Goal: Task Accomplishment & Management: Use online tool/utility

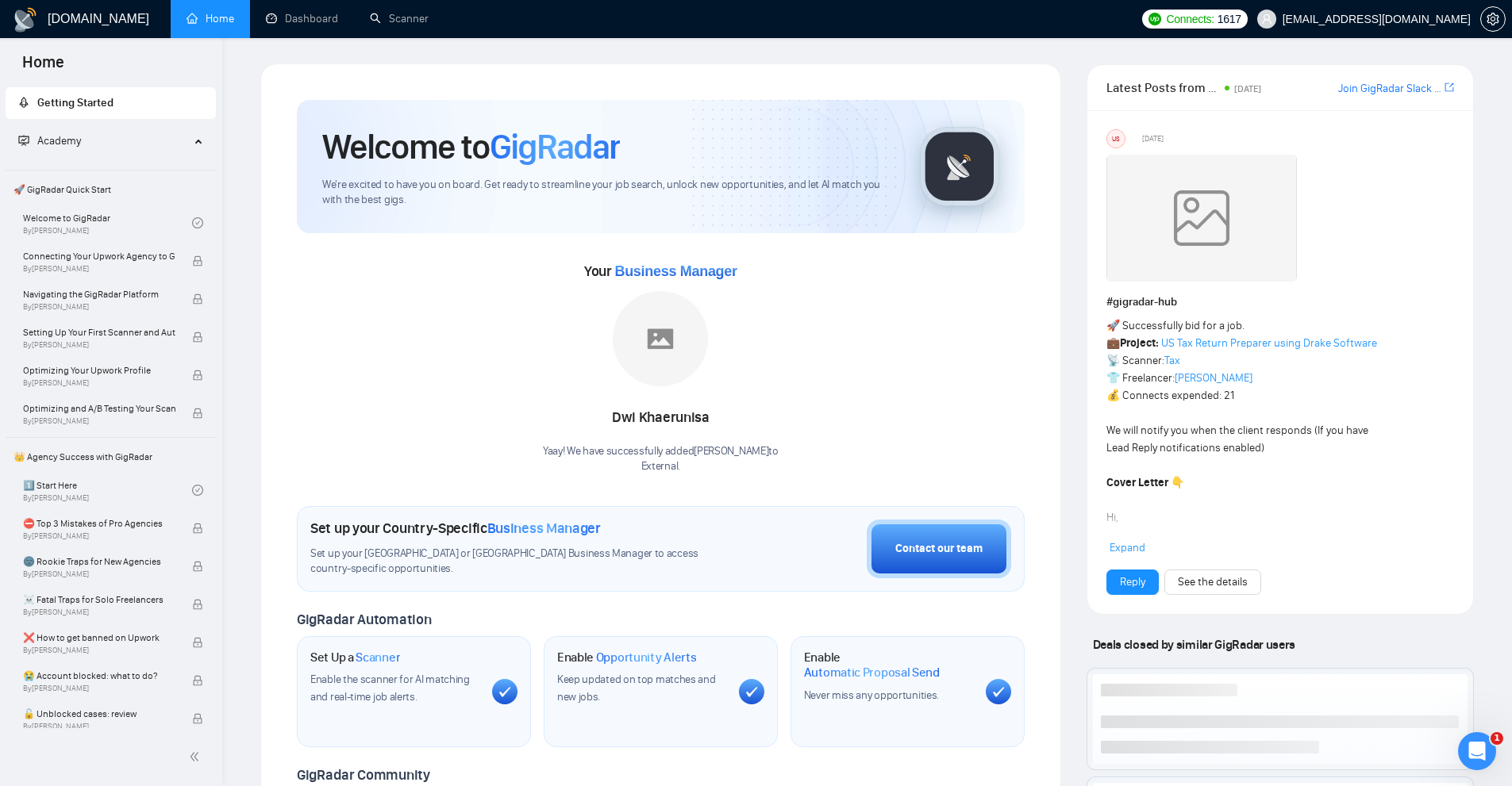
click at [199, 25] on link "Home" at bounding box center [210, 18] width 48 height 13
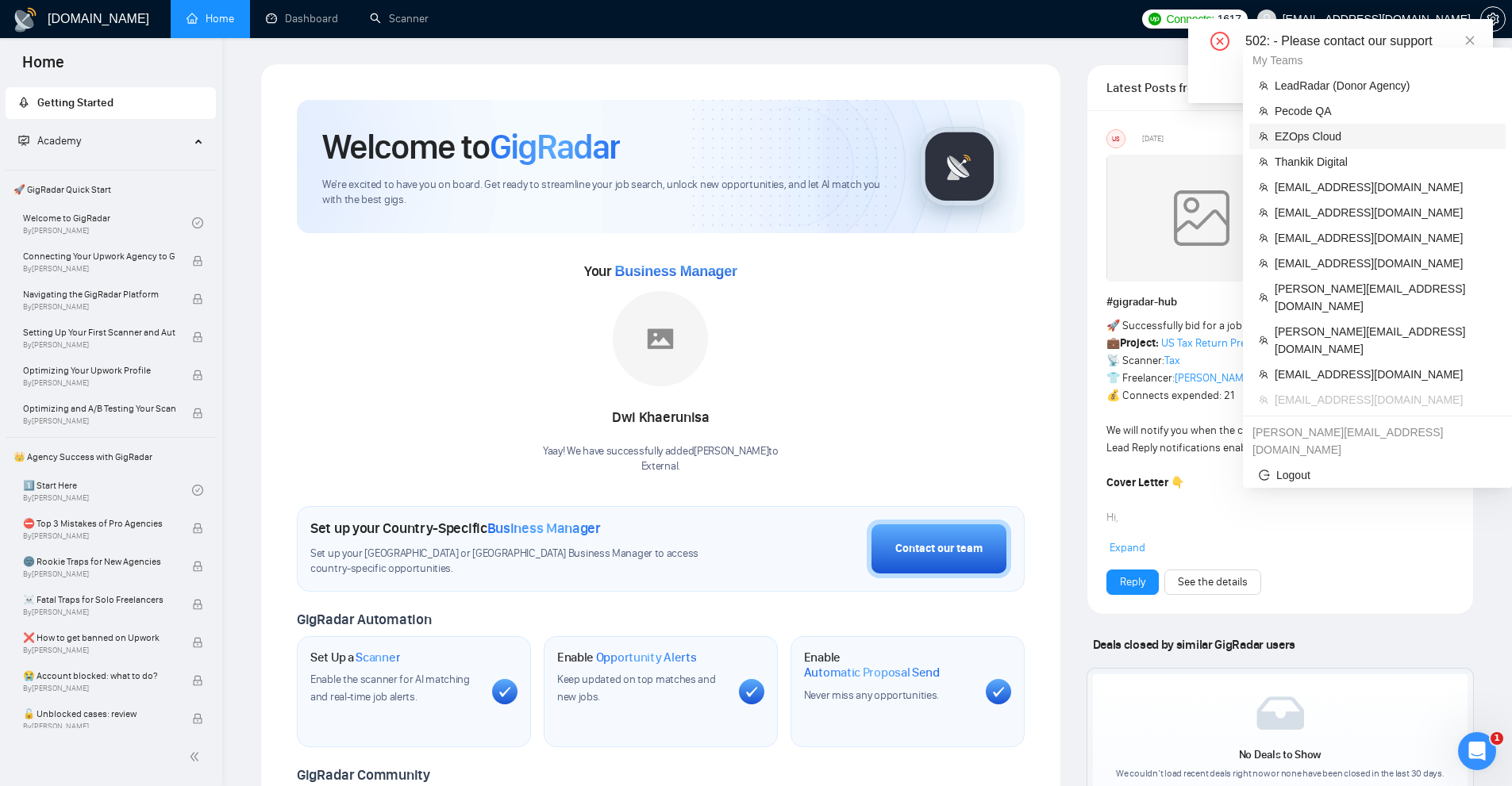
click at [1325, 129] on span "EZOps Cloud" at bounding box center [1385, 137] width 222 height 17
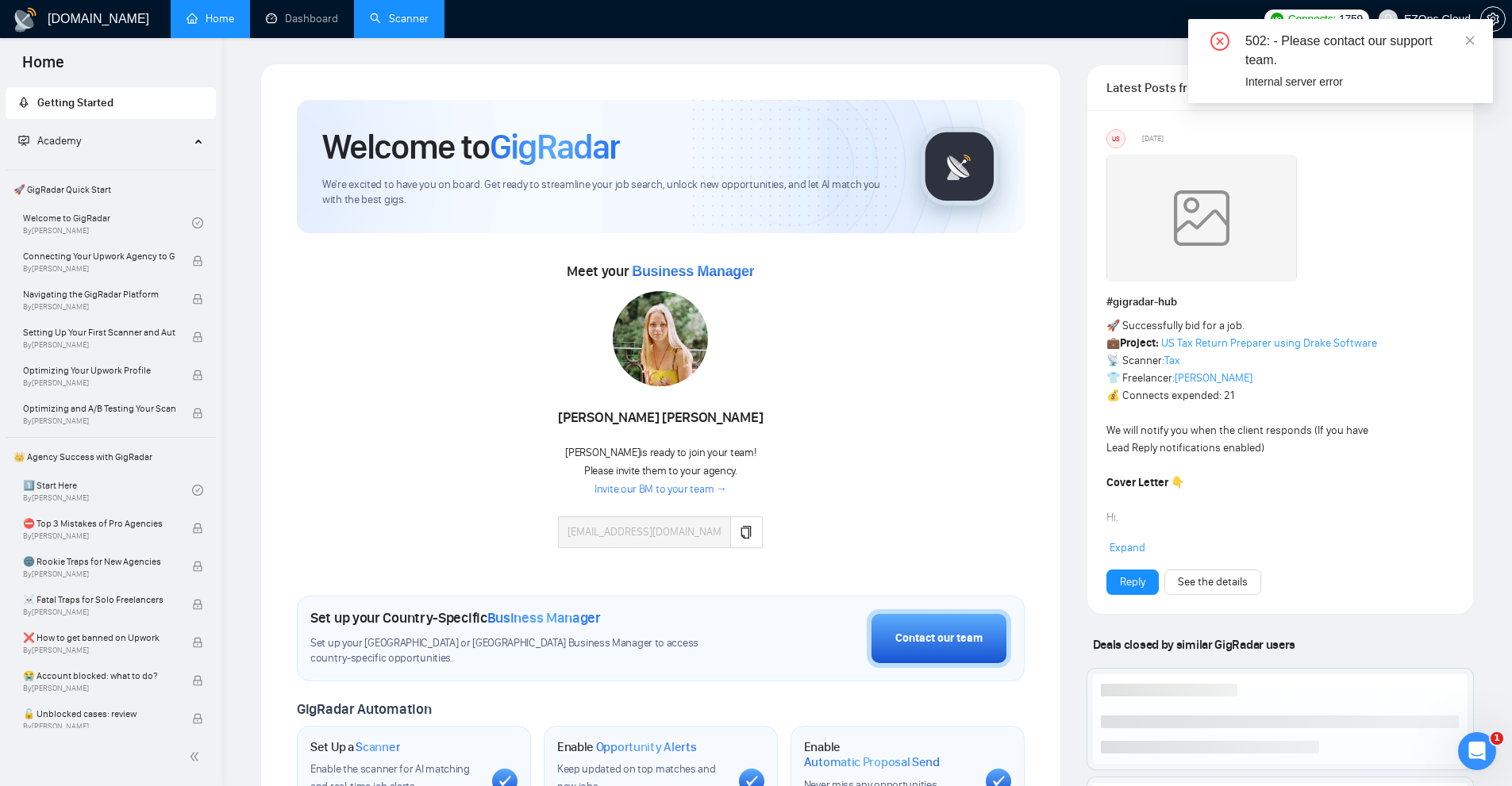
click at [389, 17] on link "Scanner" at bounding box center [399, 18] width 59 height 13
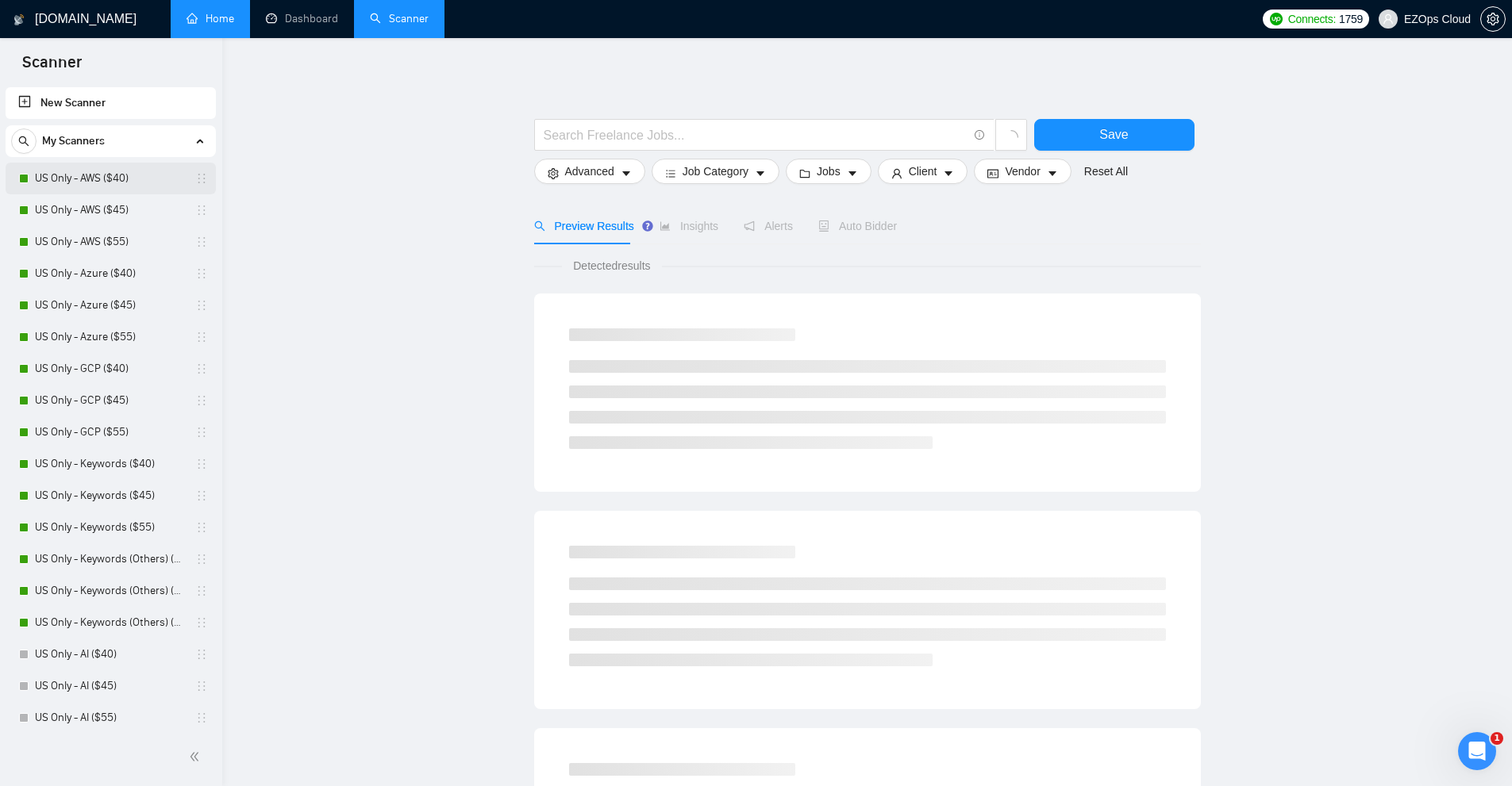
click at [132, 171] on link "US Only - AWS ($40)" at bounding box center [110, 179] width 151 height 32
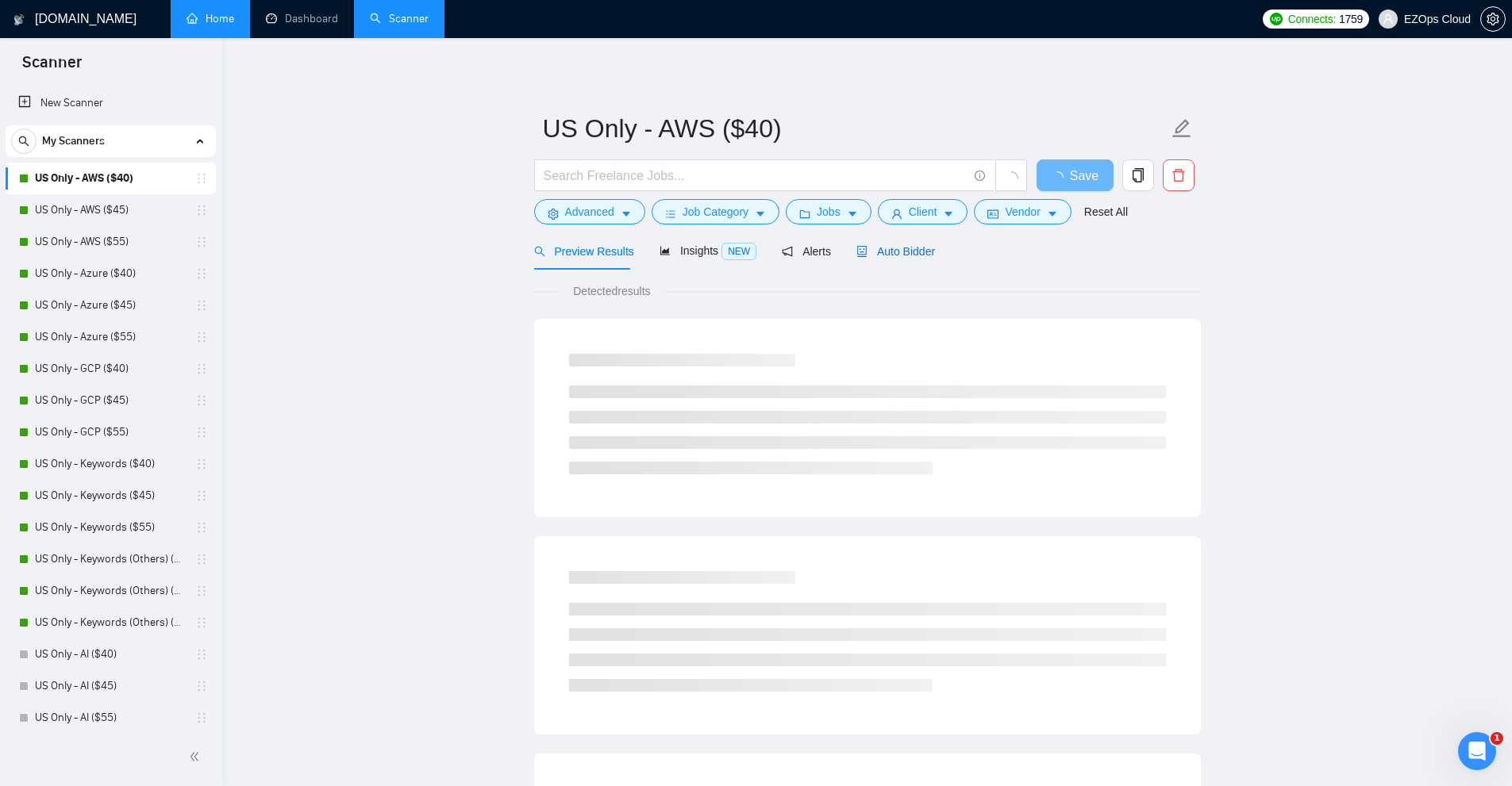
click at [878, 250] on span "Auto Bidder" at bounding box center [895, 252] width 79 height 13
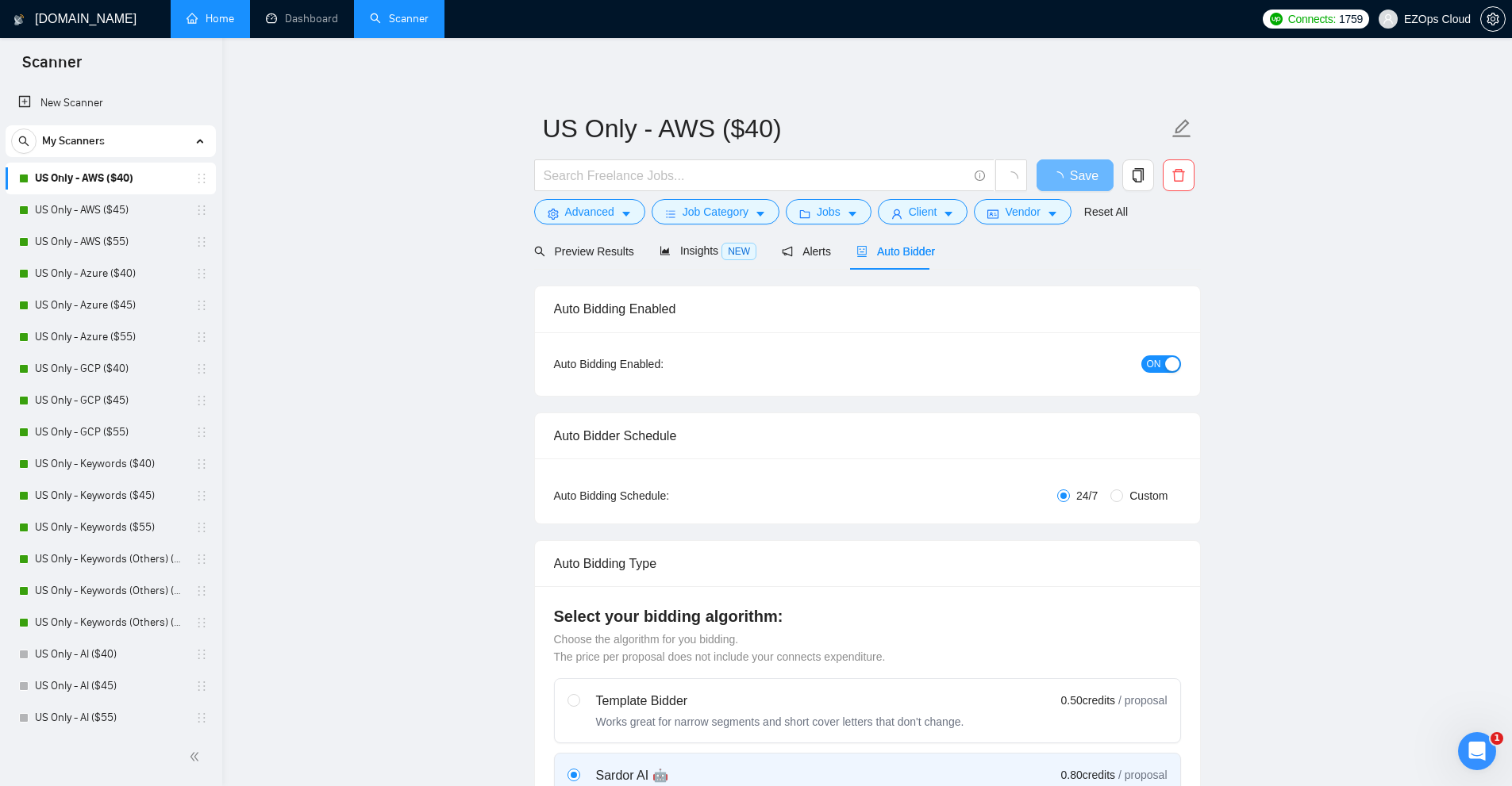
checkbox input "true"
click at [912, 208] on span "Client" at bounding box center [923, 212] width 29 height 17
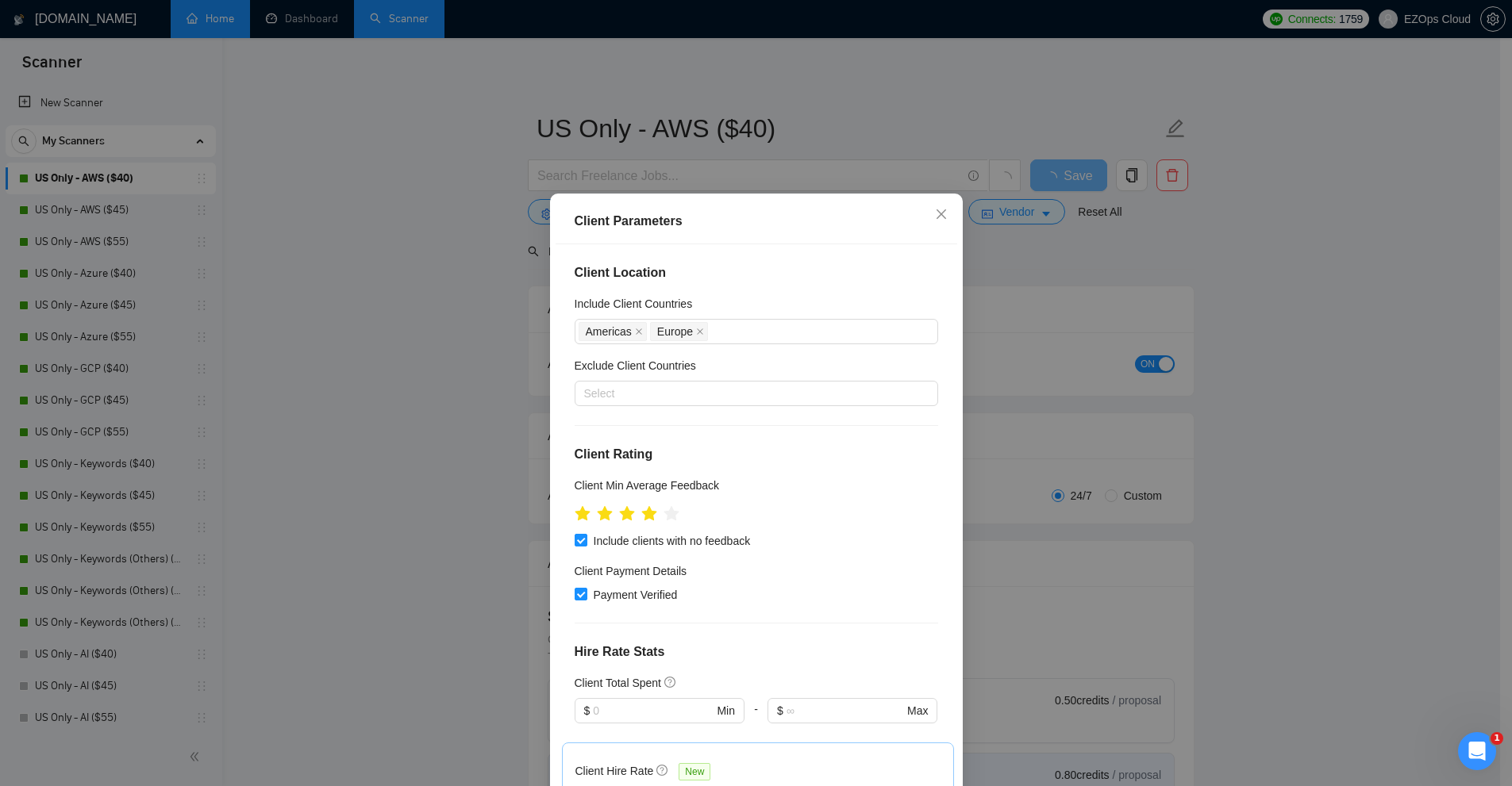
drag, startPoint x: 821, startPoint y: 170, endPoint x: 757, endPoint y: 186, distance: 66.0
click at [820, 170] on div "Client Parameters Client Location Include Client Countries [GEOGRAPHIC_DATA] [G…" at bounding box center [756, 393] width 1512 height 786
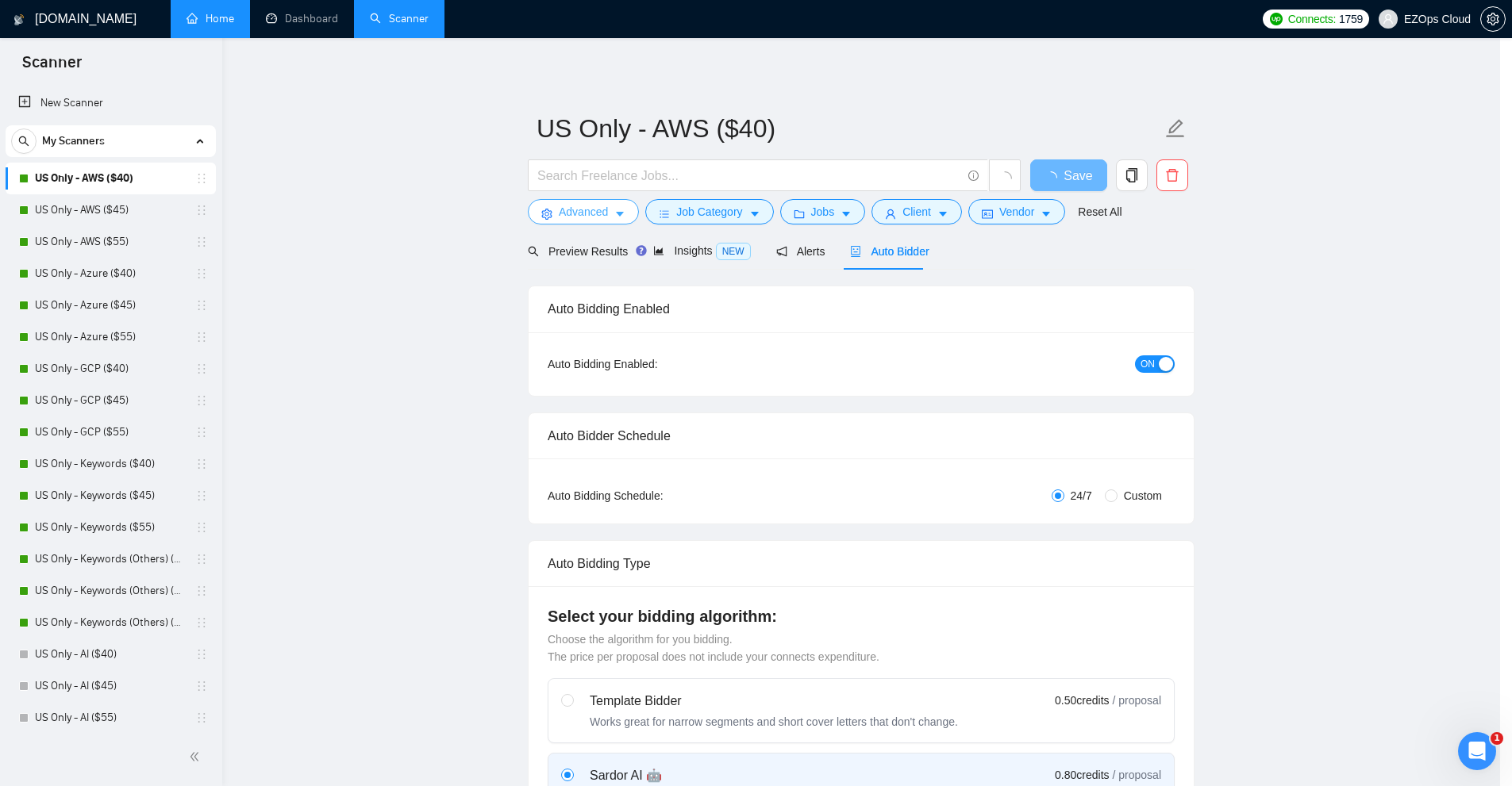
click at [589, 214] on span "Advanced" at bounding box center [583, 212] width 49 height 17
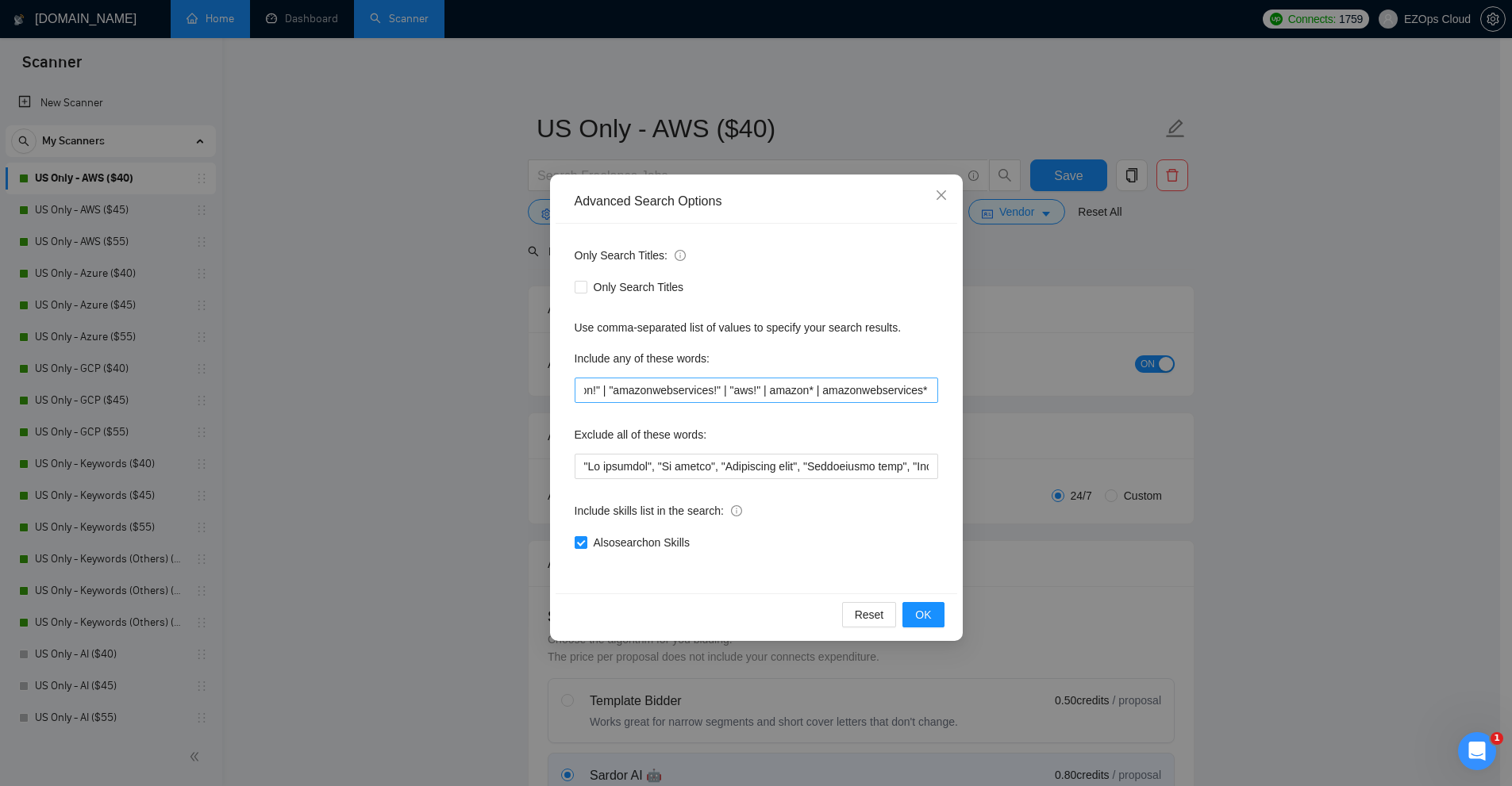
scroll to position [0, 314]
click at [695, 386] on input "amazon | amazonwebservices | aws | "amazon" | "amazonwebservices" | "aws" | "(a…" at bounding box center [756, 391] width 364 height 25
click at [901, 468] on input "text" at bounding box center [756, 467] width 364 height 25
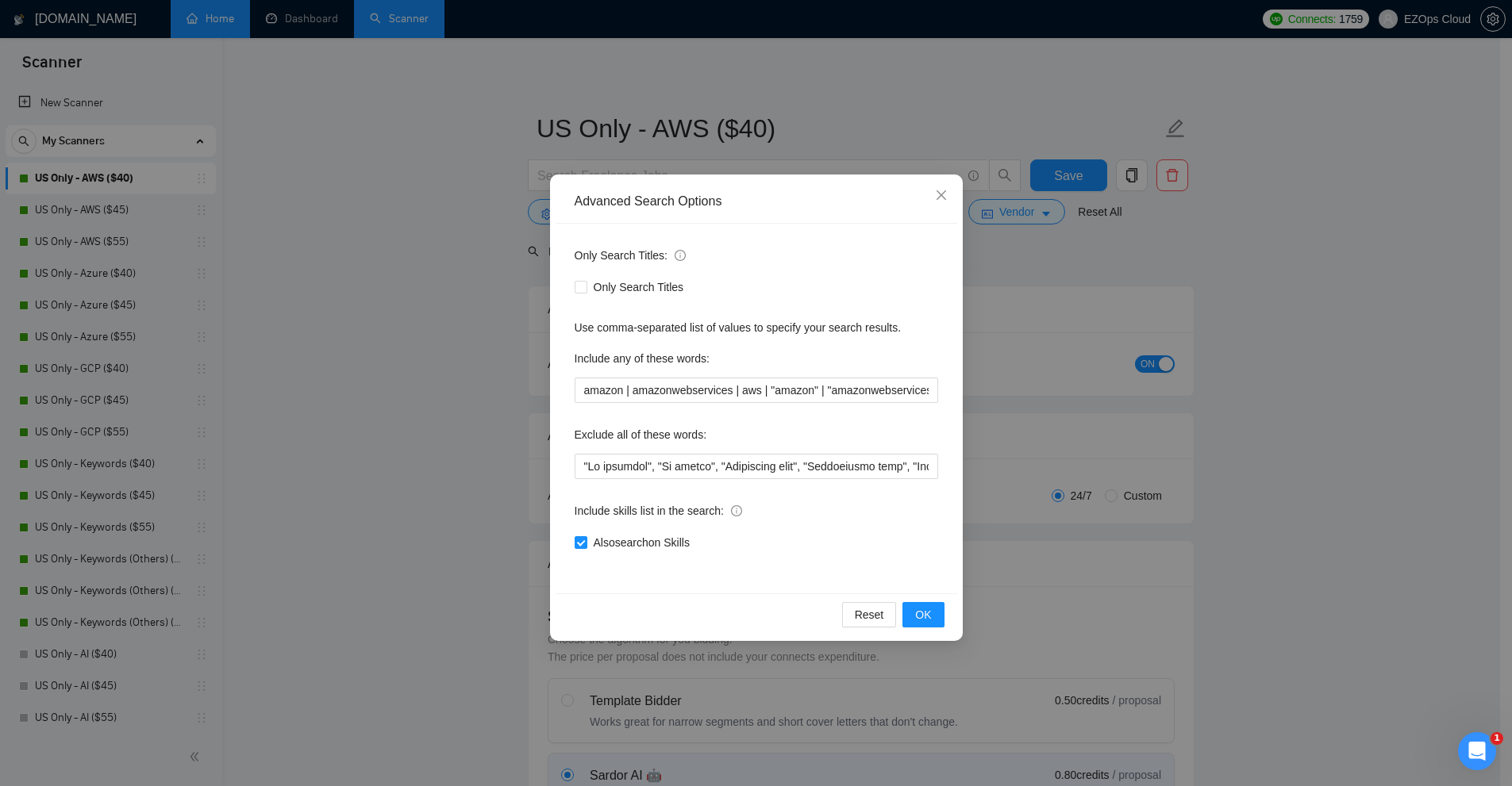
click at [1133, 252] on div "Advanced Search Options Only Search Titles: Only Search Titles Use comma-separa…" at bounding box center [756, 393] width 1512 height 786
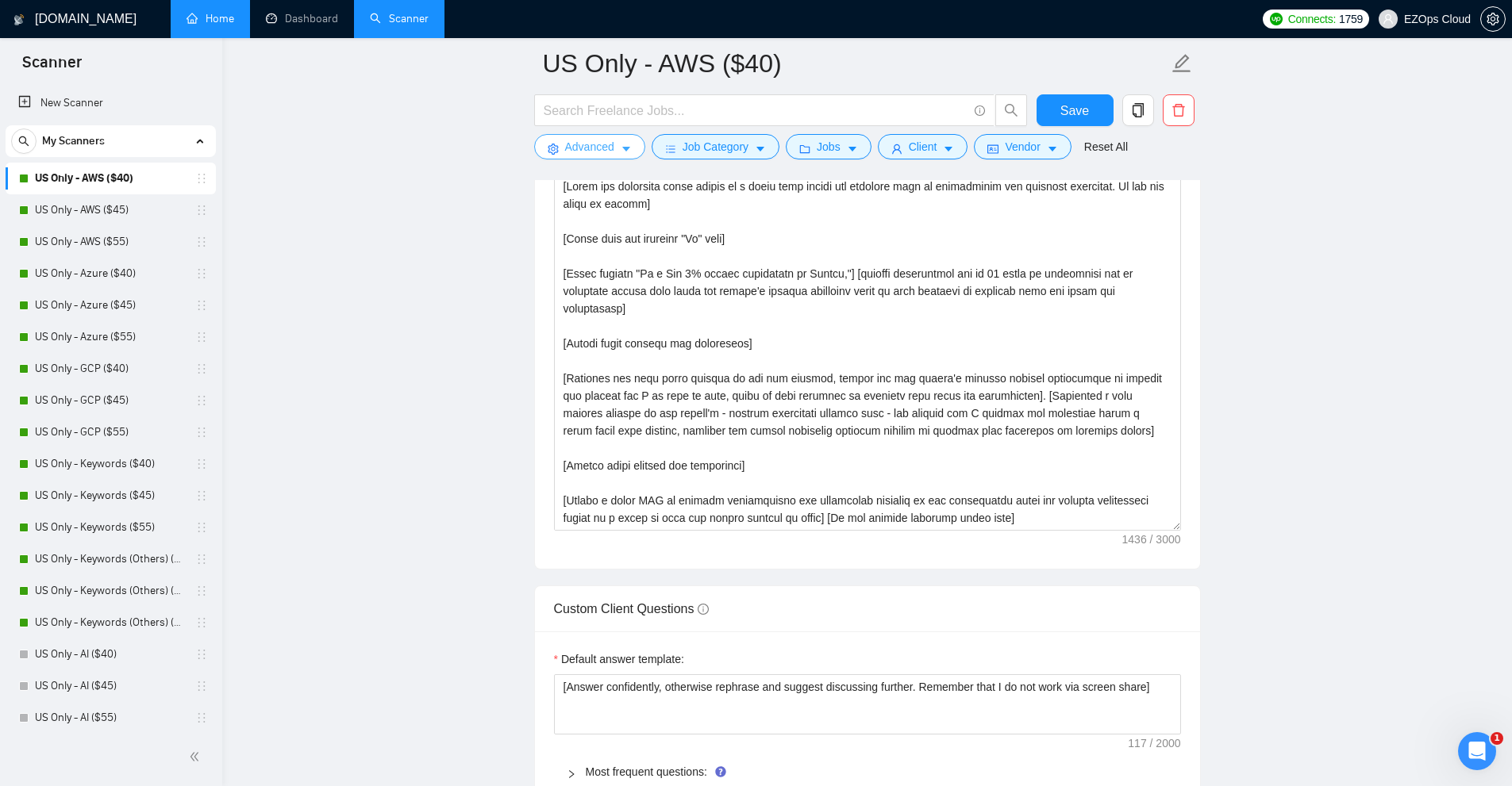
scroll to position [1824, 0]
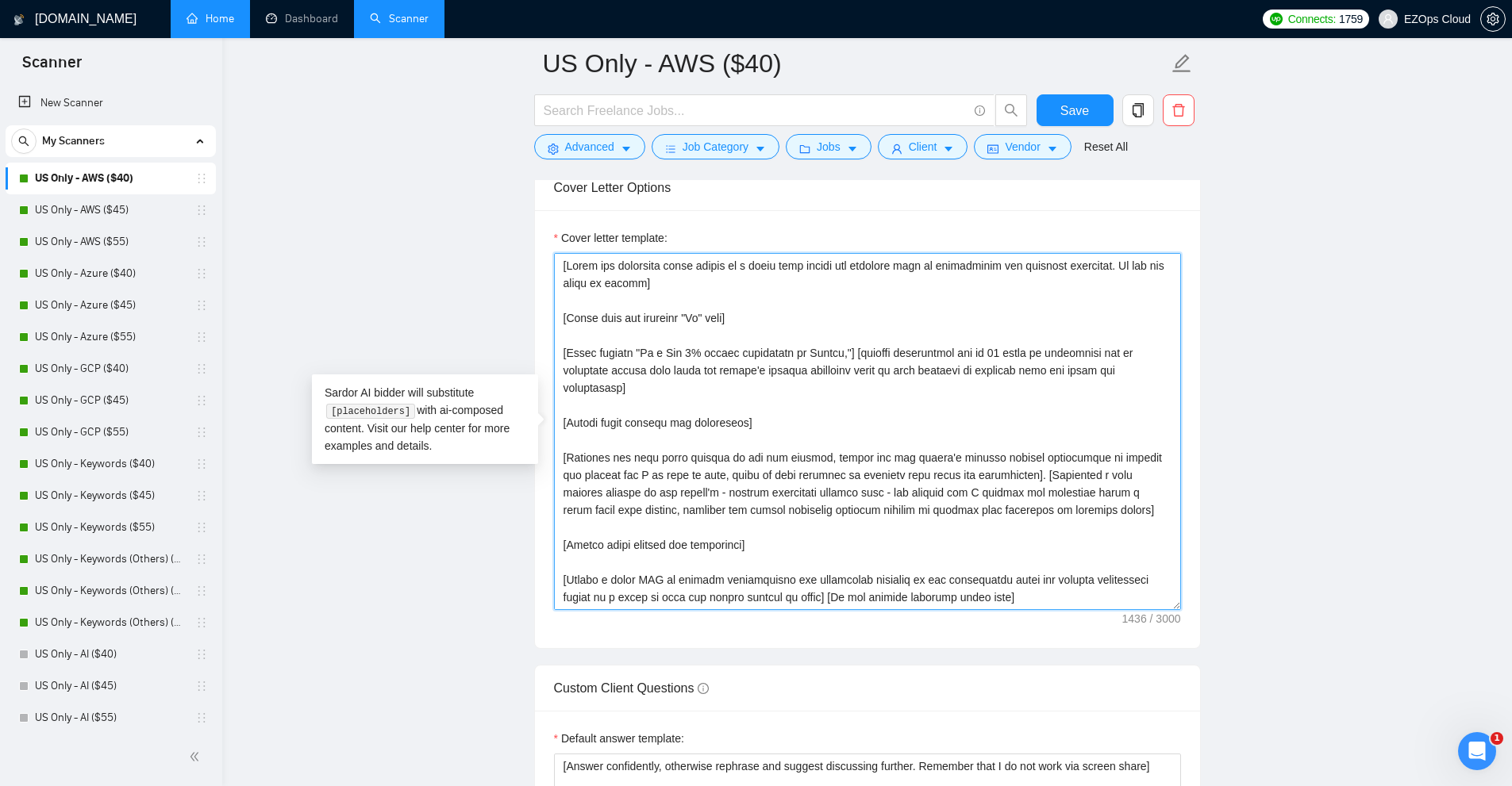
drag, startPoint x: 860, startPoint y: 351, endPoint x: 731, endPoint y: 372, distance: 130.7
click at [731, 372] on textarea "Cover letter template:" at bounding box center [866, 432] width 627 height 357
click at [650, 464] on textarea "Cover letter template:" at bounding box center [866, 432] width 627 height 357
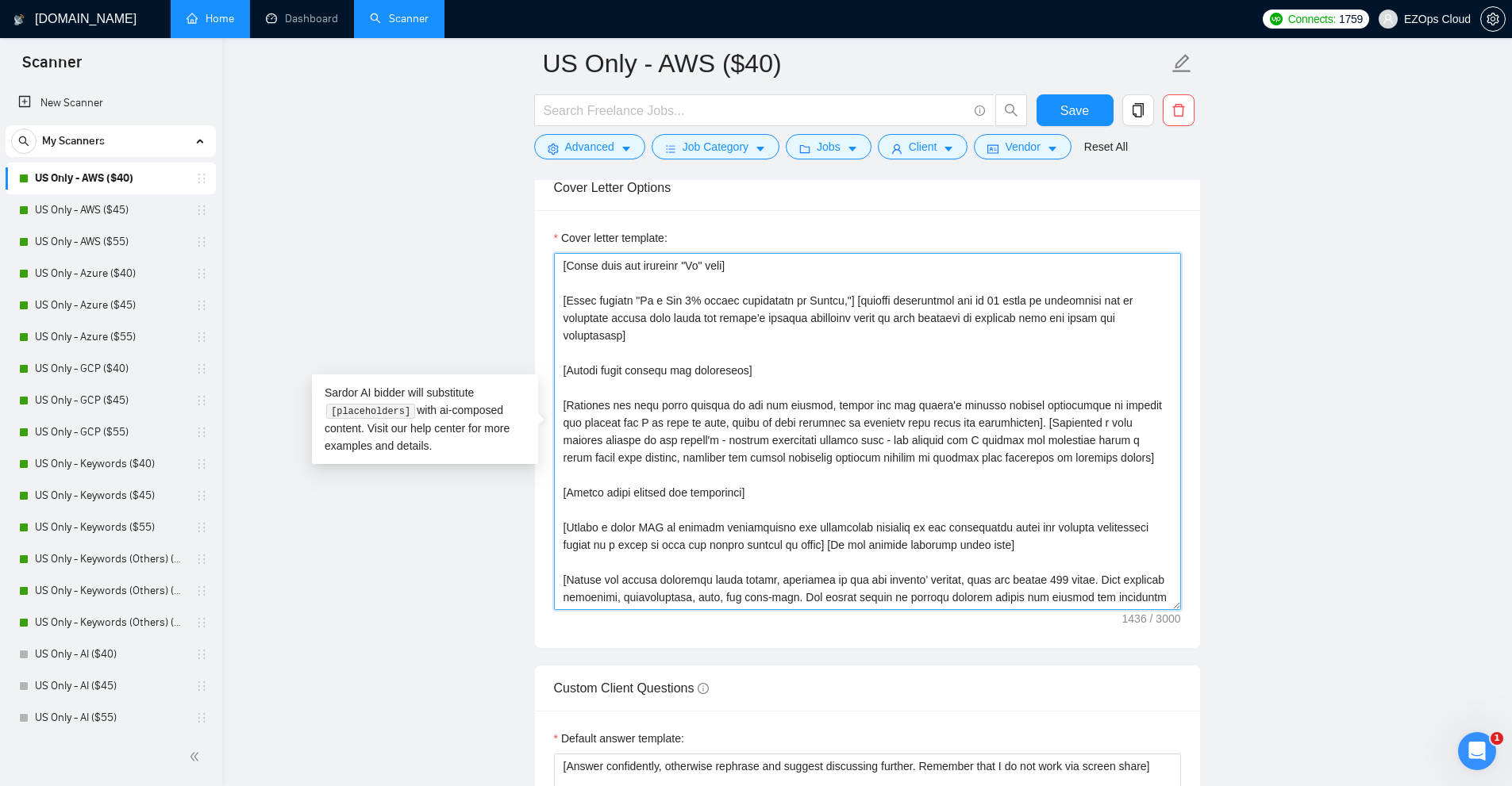
scroll to position [1904, 0]
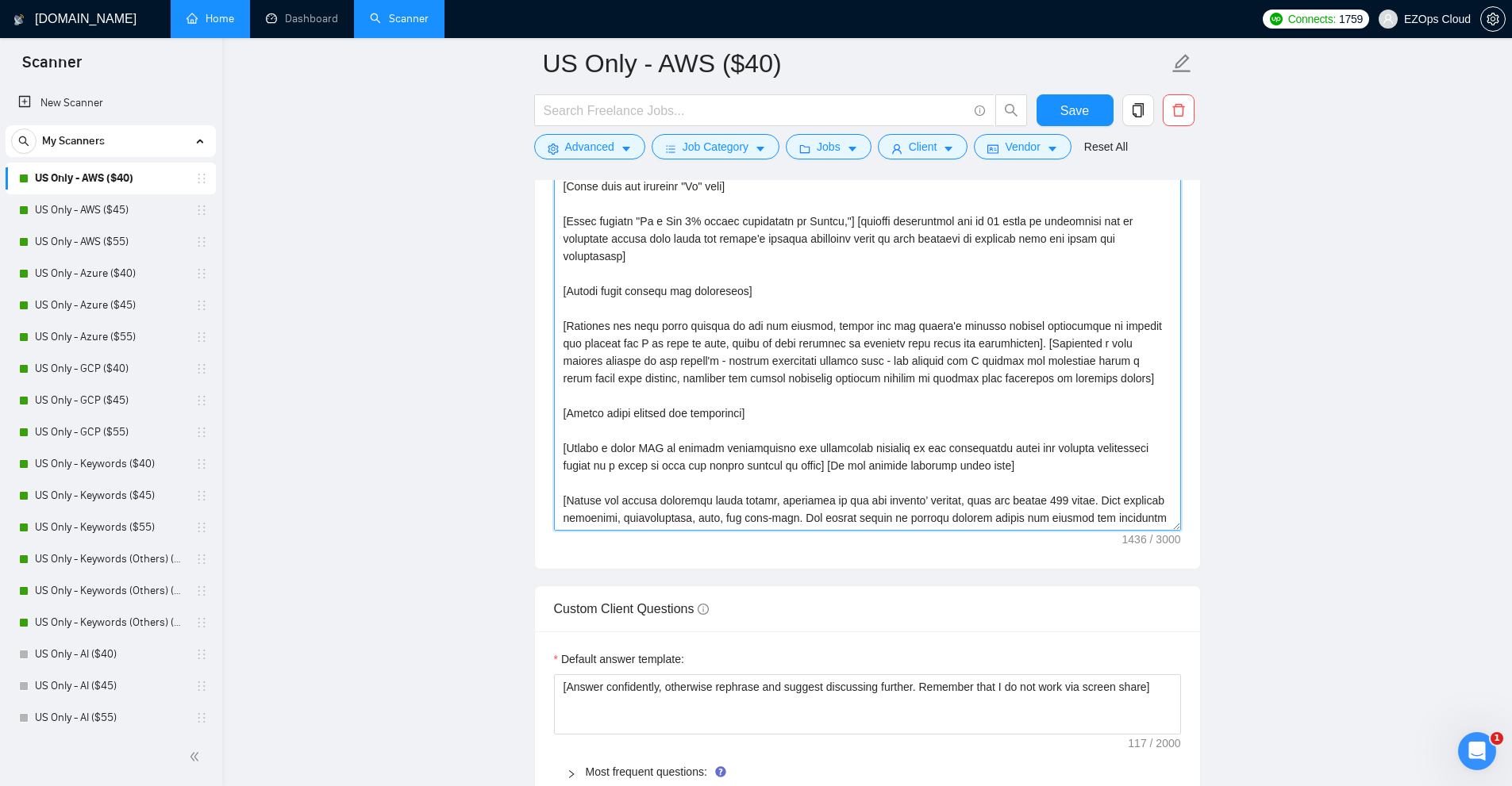
click at [622, 452] on textarea "Cover letter template:" at bounding box center [866, 353] width 627 height 357
